Goal: Transaction & Acquisition: Subscribe to service/newsletter

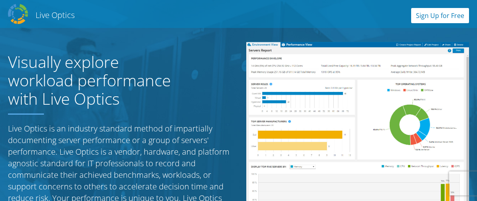
click at [437, 14] on link "Sign Up for Free" at bounding box center [440, 15] width 58 height 15
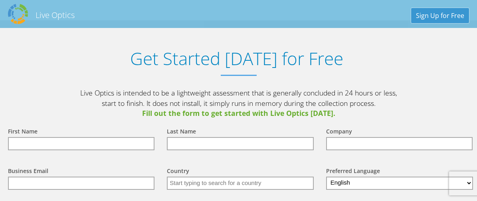
scroll to position [873, 0]
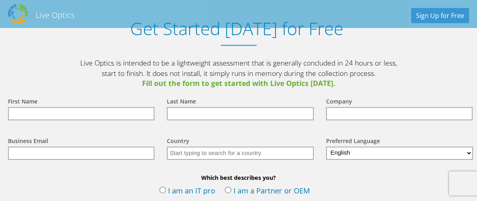
click at [127, 112] on input "text" at bounding box center [81, 113] width 146 height 13
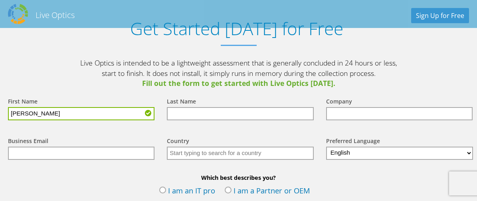
type input "[PERSON_NAME]"
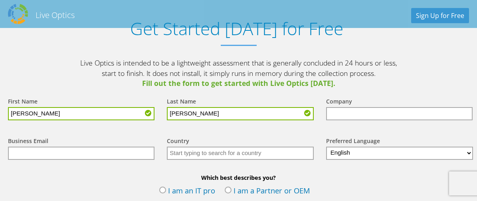
type input "[PERSON_NAME]"
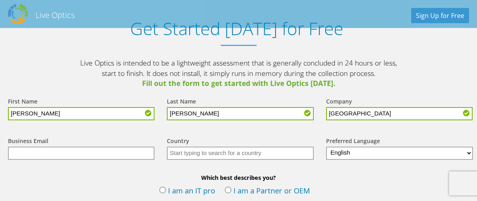
type input "[GEOGRAPHIC_DATA]"
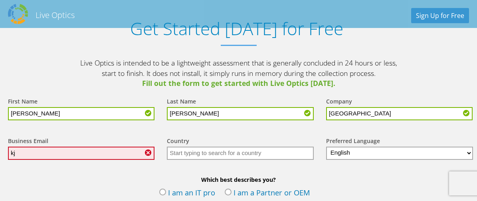
type input "k"
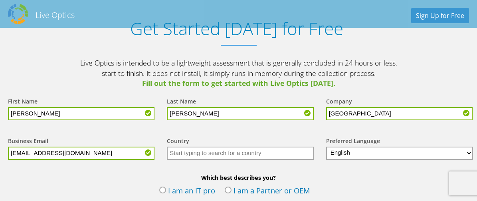
type input "[EMAIL_ADDRESS][DOMAIN_NAME]"
click at [187, 155] on input "text" at bounding box center [240, 152] width 146 height 13
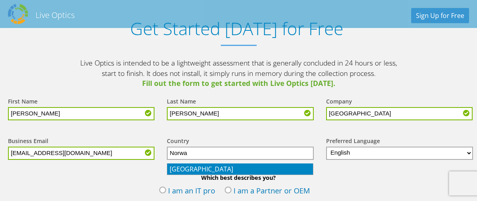
type input "[GEOGRAPHIC_DATA]"
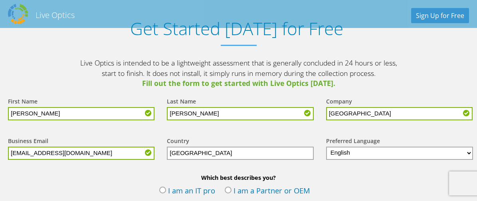
click at [0, 0] on li "[GEOGRAPHIC_DATA]" at bounding box center [0, 0] width 0 height 0
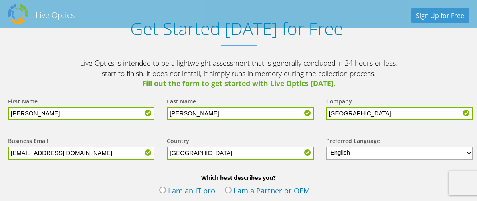
click at [160, 191] on label "I am an IT pro" at bounding box center [187, 191] width 56 height 12
click at [0, 0] on input "I am an IT pro" at bounding box center [0, 0] width 0 height 0
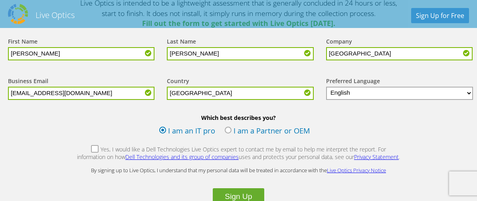
scroll to position [963, 0]
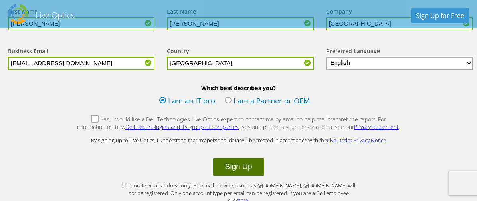
click at [236, 168] on button "Sign Up" at bounding box center [238, 167] width 51 height 18
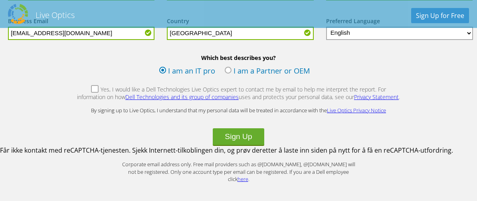
scroll to position [1022, 0]
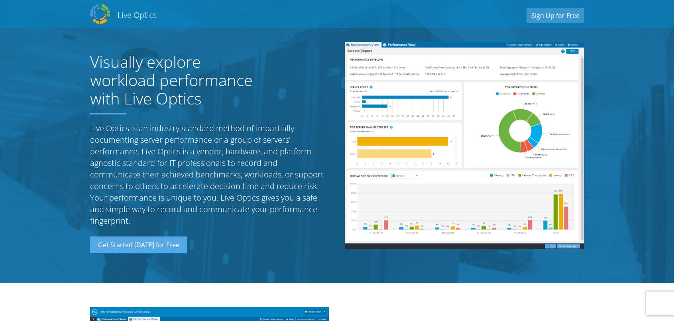
click at [129, 12] on h2 "Live Optics" at bounding box center [137, 15] width 39 height 11
click at [558, 10] on link "Sign Up for Free" at bounding box center [556, 15] width 58 height 15
click at [128, 14] on h2 "Live Optics" at bounding box center [137, 15] width 39 height 11
click at [87, 14] on div "Live Optics Live Optics Sign Up for Free" at bounding box center [337, 14] width 510 height 24
